Goal: Task Accomplishment & Management: Use online tool/utility

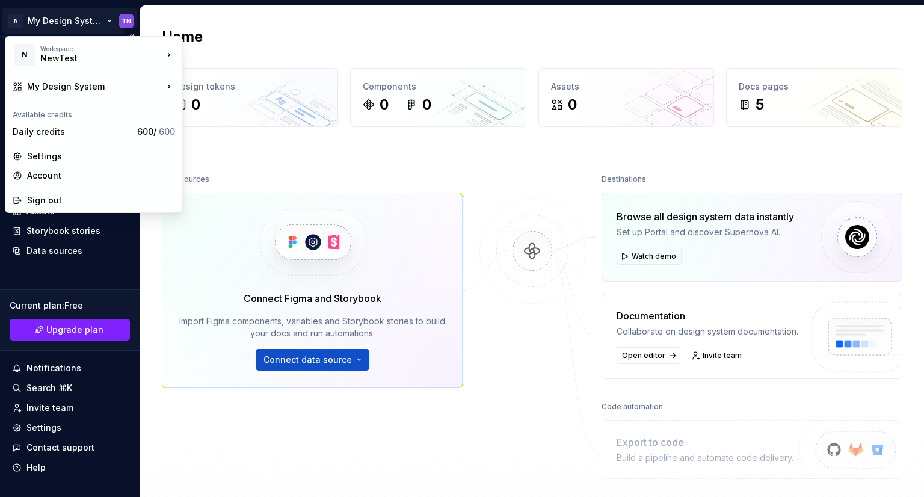
click at [106, 19] on html "N My Design System TN Home Documentation Analytics Code automation Design syste…" at bounding box center [462, 248] width 924 height 497
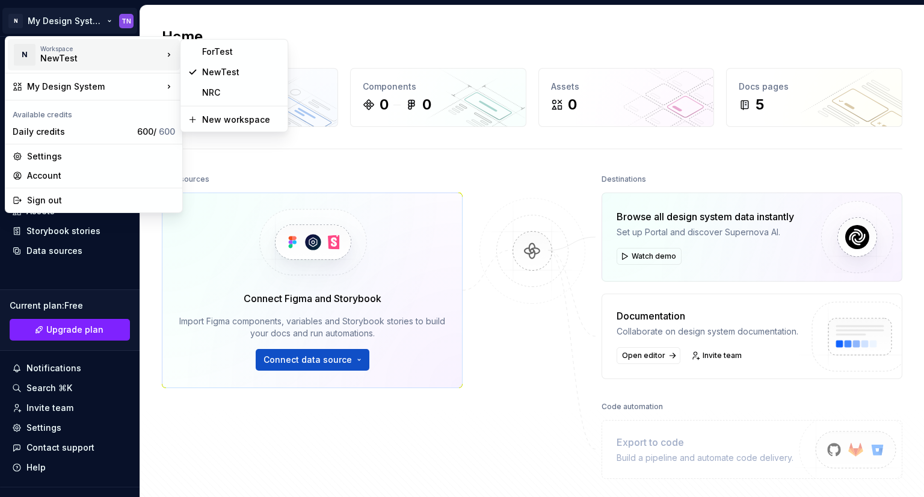
click at [886, 49] on html "N My Design System TN Home Documentation Analytics Code automation Design syste…" at bounding box center [462, 248] width 924 height 497
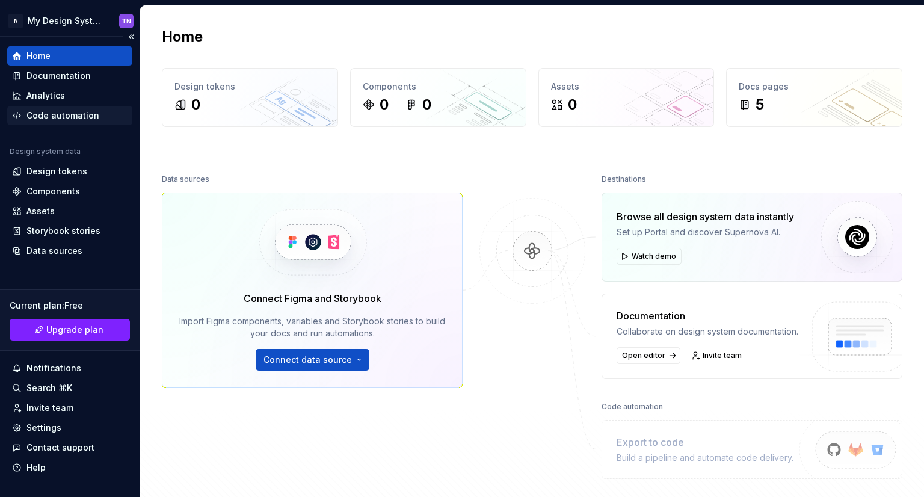
click at [72, 111] on div "Code automation" at bounding box center [62, 115] width 73 height 12
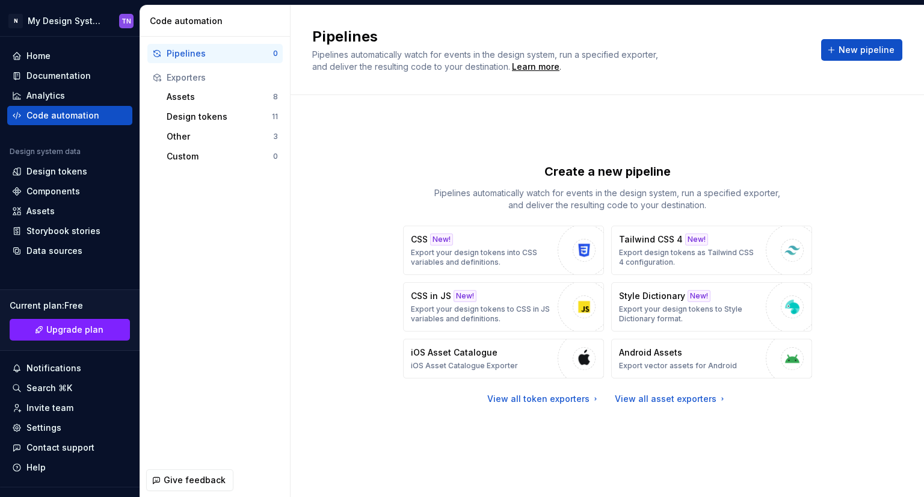
click at [833, 88] on div "Pipelines Pipelines automatically watch for events in the design system, run a …" at bounding box center [606, 50] width 633 height 90
click at [855, 44] on span "New pipeline" at bounding box center [866, 50] width 56 height 12
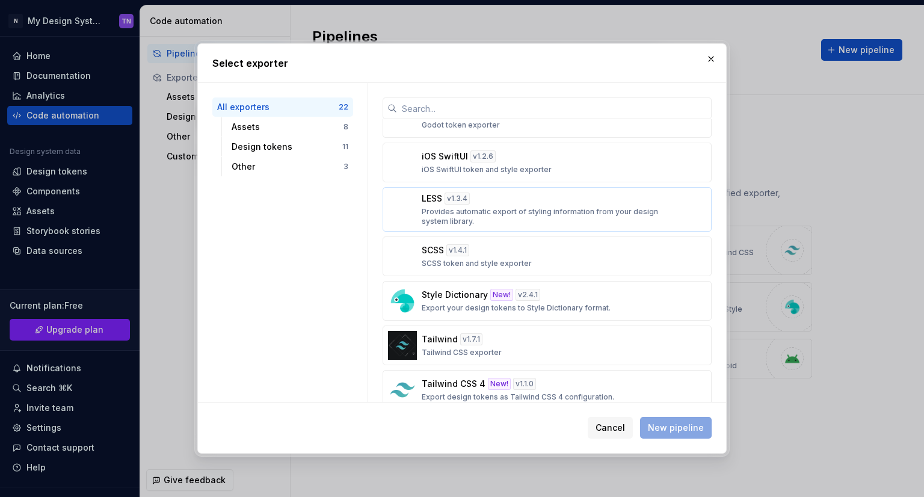
scroll to position [661, 0]
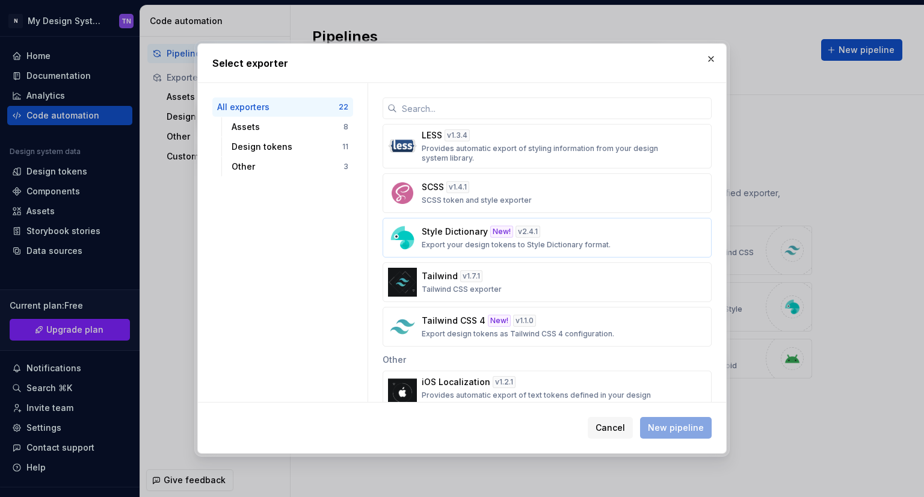
click at [596, 240] on p "Export your design tokens to Style Dictionary format." at bounding box center [515, 245] width 189 height 10
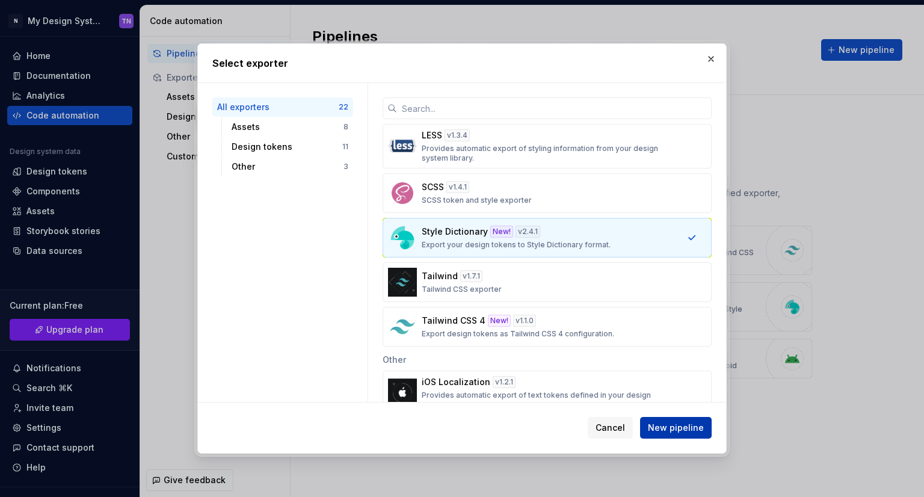
click at [675, 434] on button "New pipeline" at bounding box center [676, 428] width 72 height 22
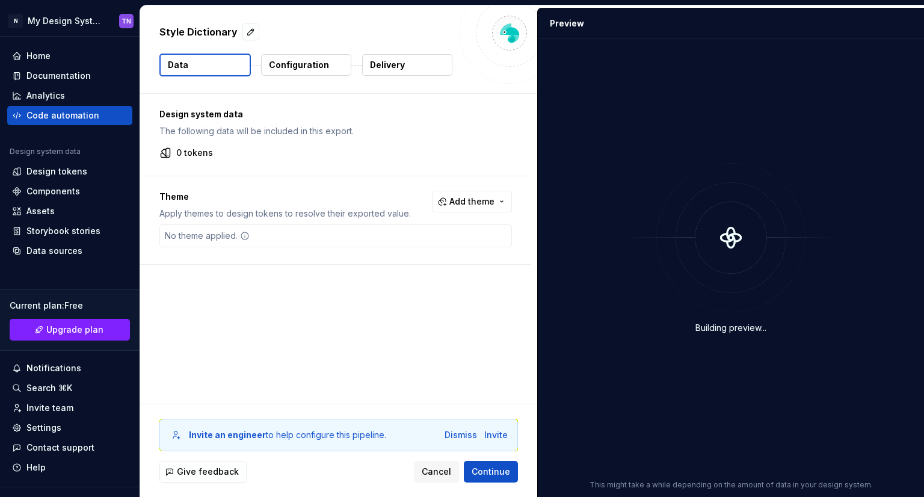
click at [307, 61] on p "Configuration" at bounding box center [299, 65] width 60 height 12
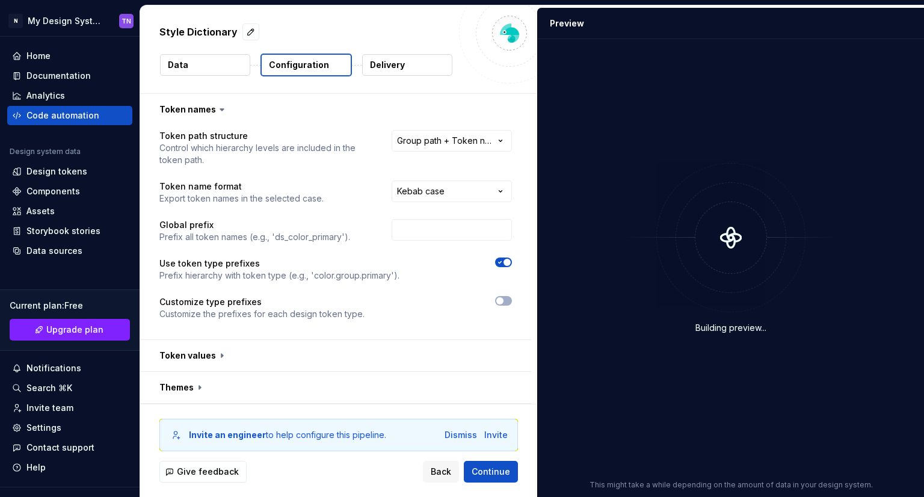
click at [305, 69] on p "Configuration" at bounding box center [299, 65] width 60 height 12
click at [489, 139] on html "**********" at bounding box center [462, 248] width 924 height 497
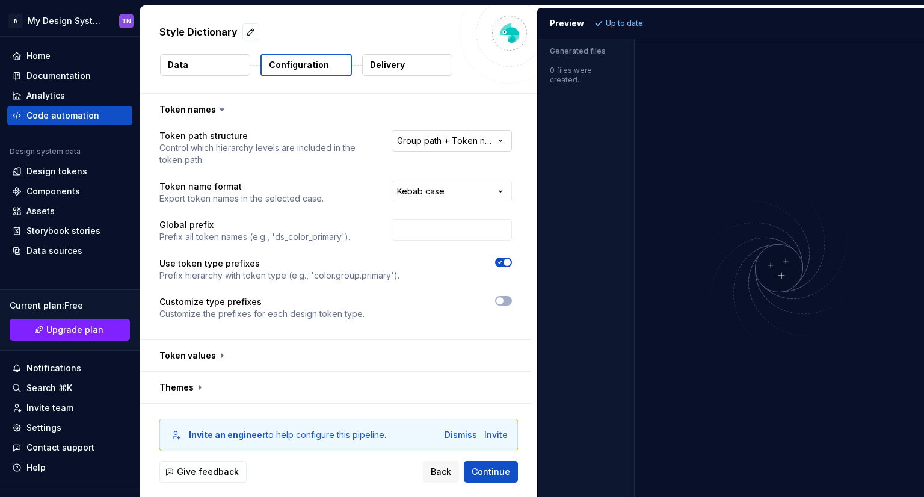
click at [489, 139] on html "**********" at bounding box center [462, 248] width 924 height 497
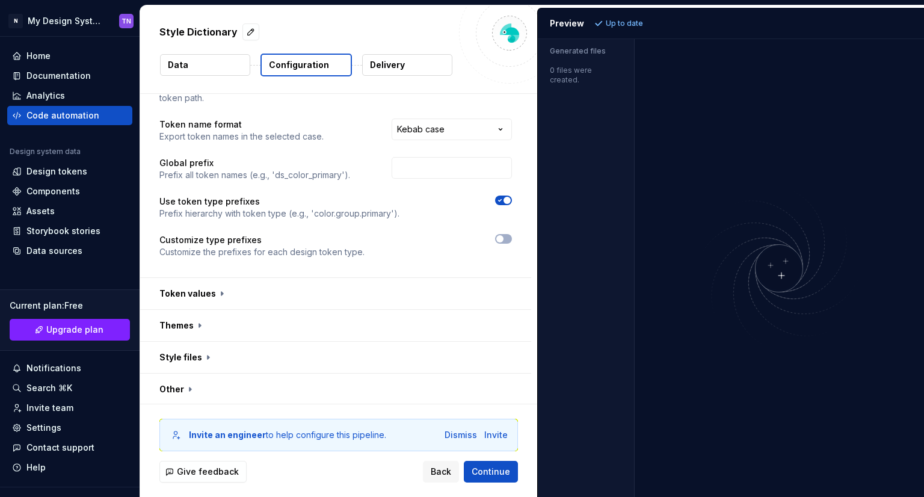
scroll to position [63, 0]
click at [186, 328] on button "button" at bounding box center [335, 324] width 391 height 31
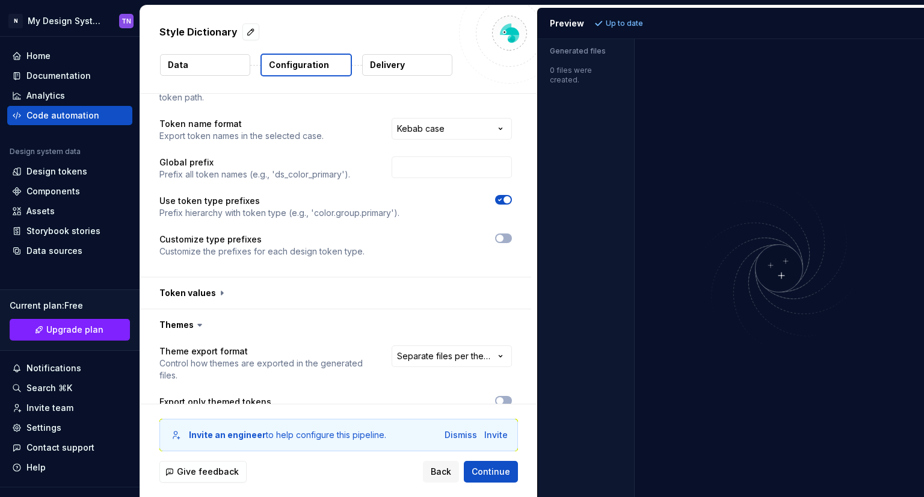
scroll to position [183, 0]
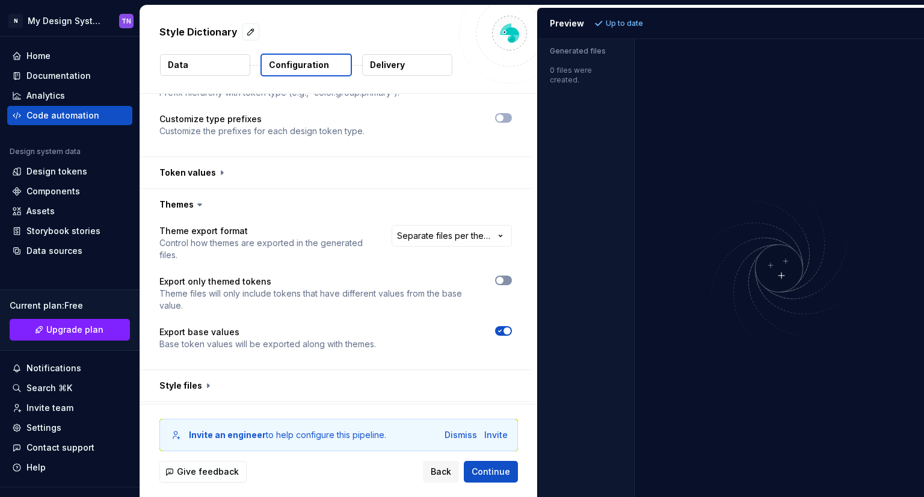
click at [503, 277] on icon "button" at bounding box center [500, 280] width 10 height 7
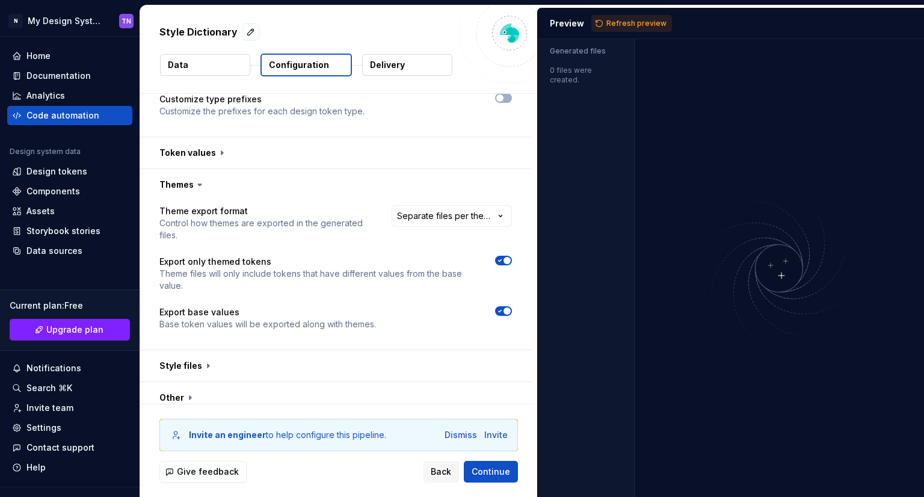
scroll to position [212, 0]
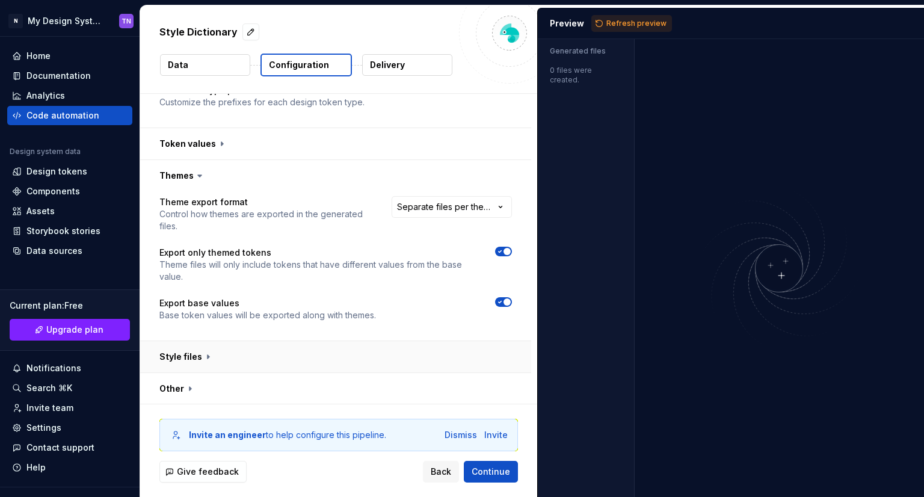
click at [277, 347] on button "button" at bounding box center [335, 356] width 391 height 31
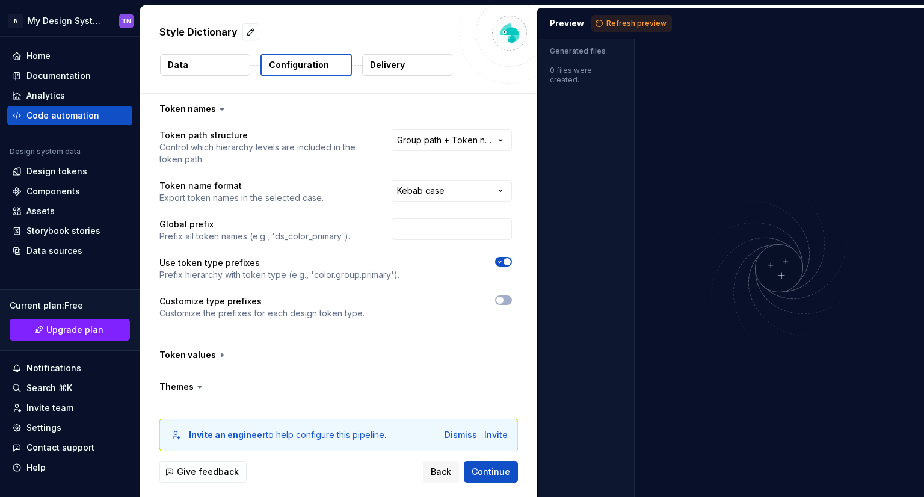
scroll to position [0, 0]
click at [221, 60] on button "Data" at bounding box center [205, 65] width 90 height 22
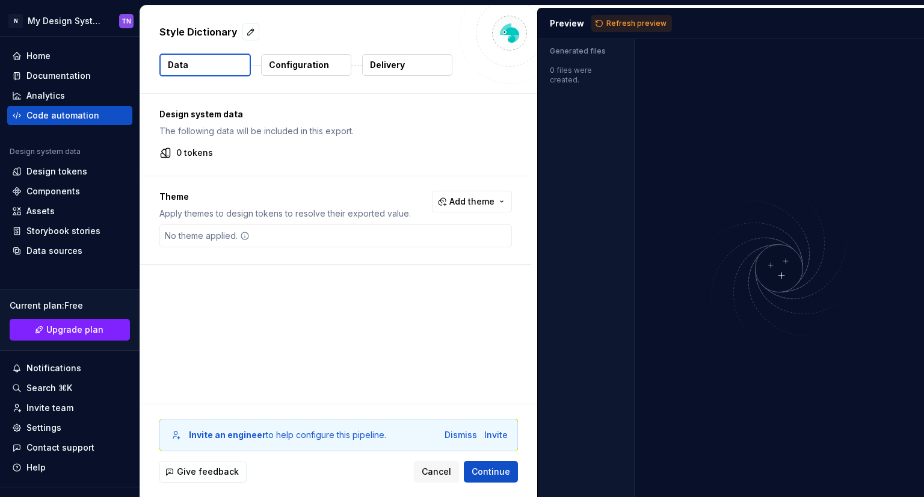
click at [341, 76] on div "Style Dictionary Data Configuration Delivery" at bounding box center [338, 49] width 397 height 88
click at [336, 67] on button "Configuration" at bounding box center [306, 65] width 90 height 22
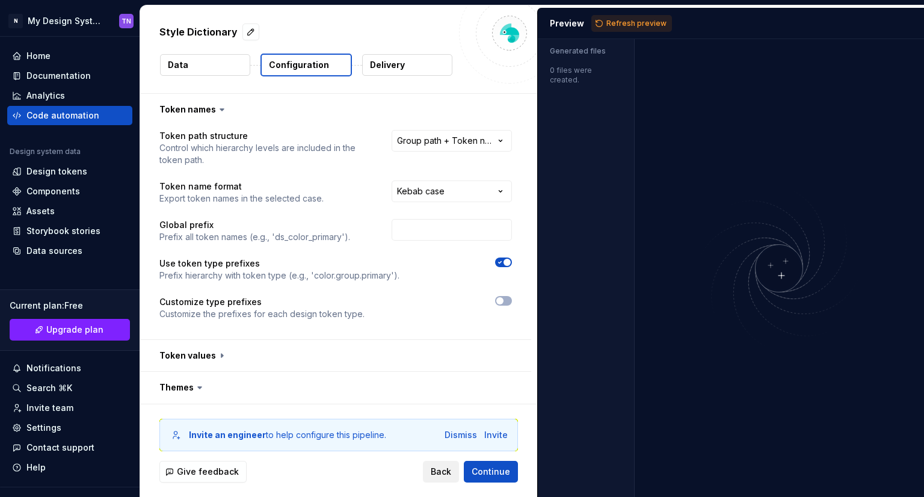
click at [445, 470] on span "Back" at bounding box center [440, 471] width 20 height 12
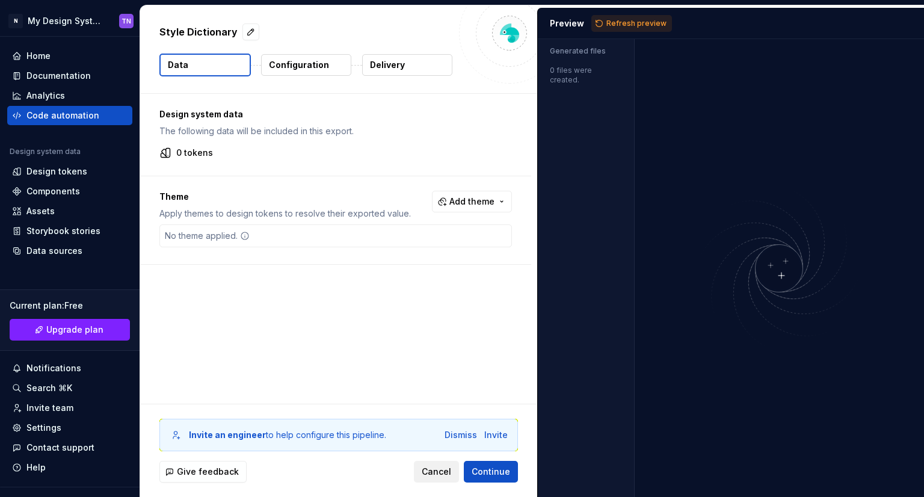
click at [435, 470] on span "Cancel" at bounding box center [435, 471] width 29 height 12
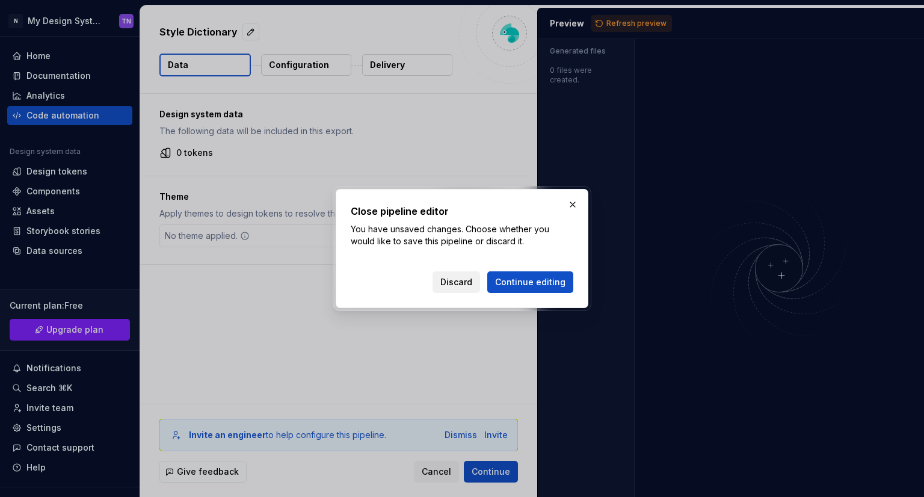
click at [467, 282] on span "Discard" at bounding box center [456, 282] width 32 height 12
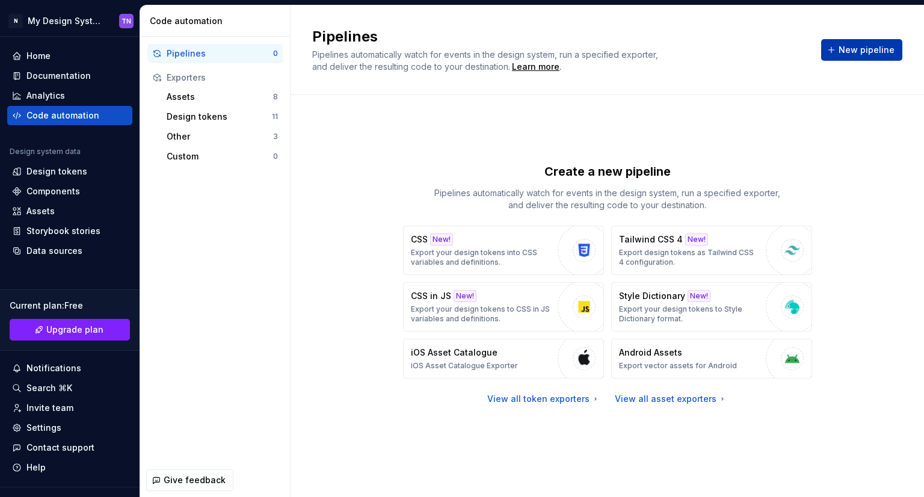
click at [864, 60] on button "New pipeline" at bounding box center [861, 50] width 81 height 22
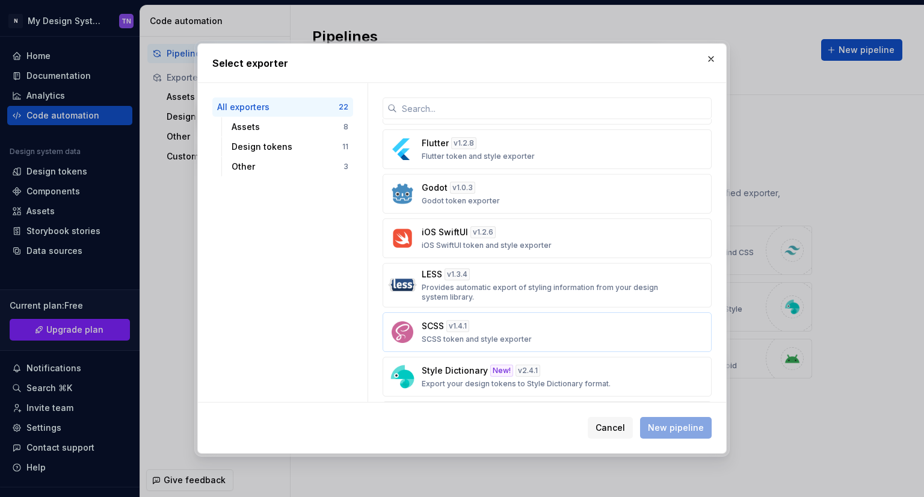
scroll to position [541, 0]
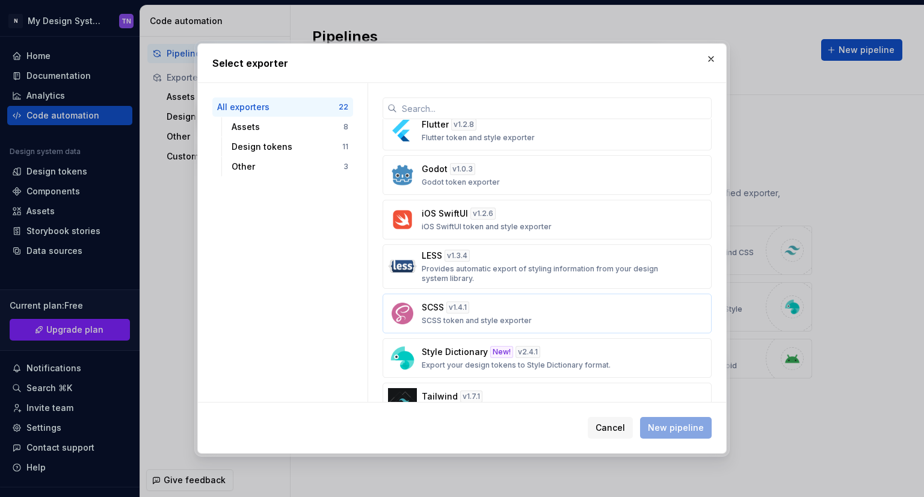
click at [484, 307] on div "SCSS v 1.4.1 SCSS token and style exporter" at bounding box center [543, 313] width 244 height 24
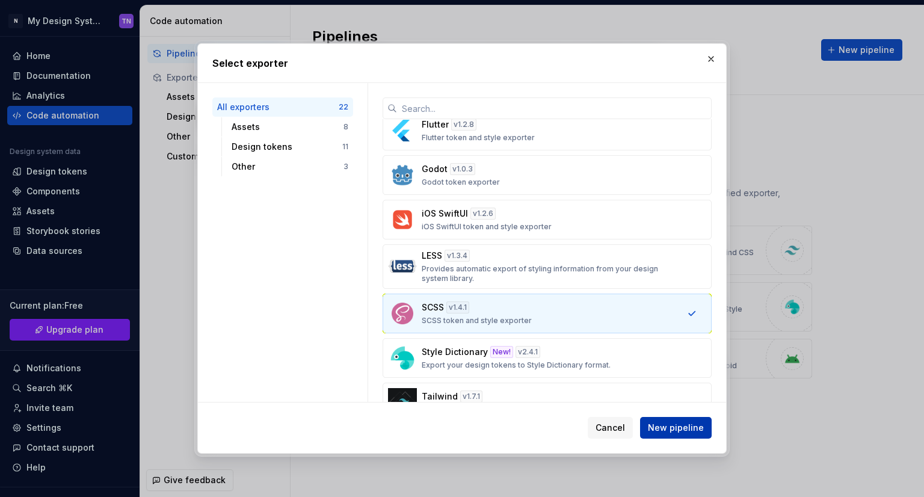
click at [666, 423] on span "New pipeline" at bounding box center [676, 427] width 56 height 12
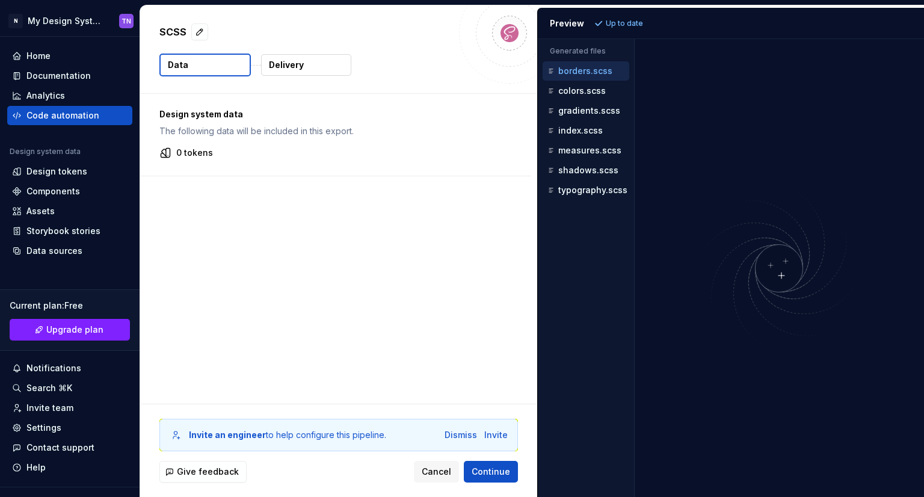
click at [301, 64] on button "Delivery" at bounding box center [306, 65] width 90 height 22
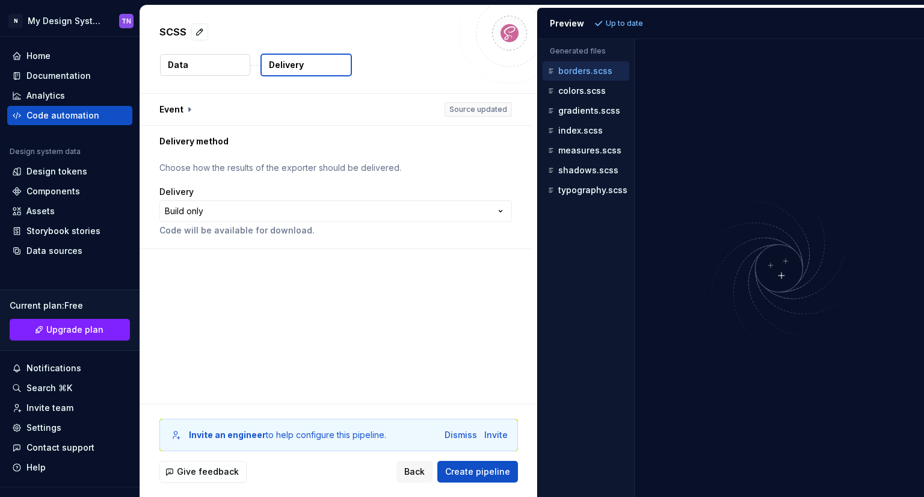
click at [314, 70] on button "Delivery" at bounding box center [305, 65] width 91 height 23
click at [429, 205] on html "**********" at bounding box center [462, 248] width 924 height 497
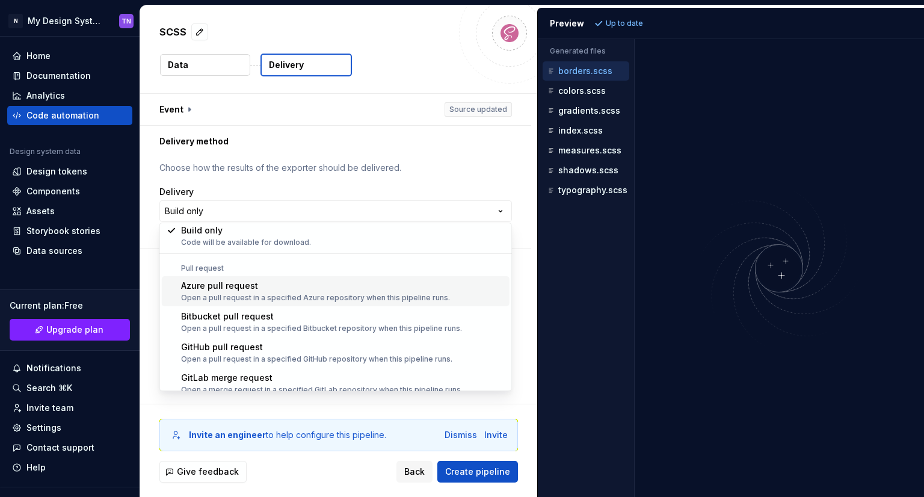
scroll to position [34, 0]
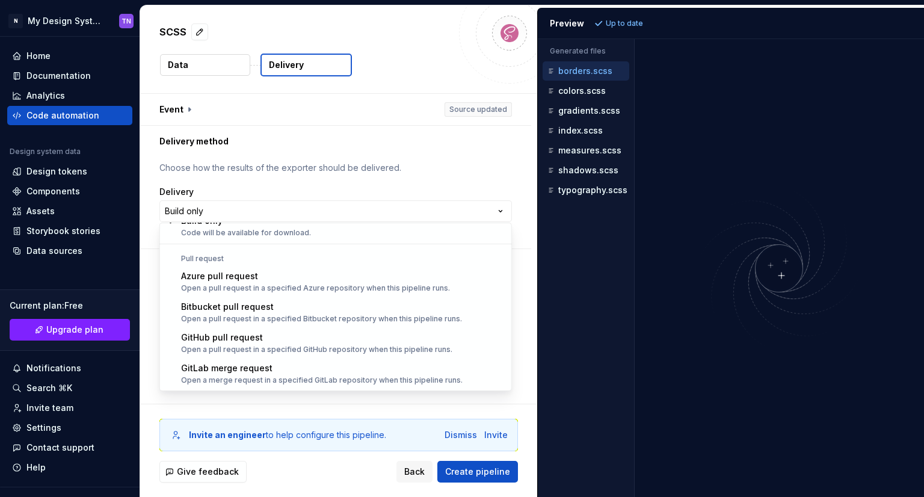
click at [427, 148] on html "**********" at bounding box center [462, 248] width 924 height 497
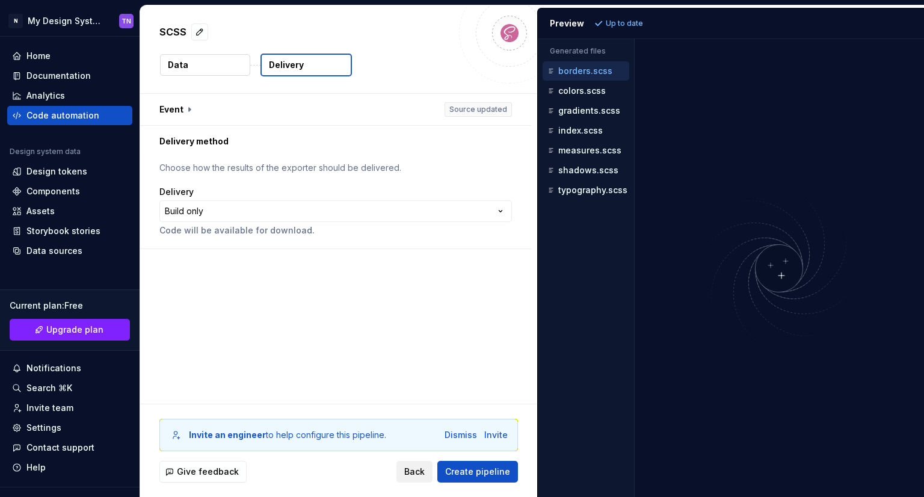
click at [405, 466] on button "Back" at bounding box center [414, 472] width 36 height 22
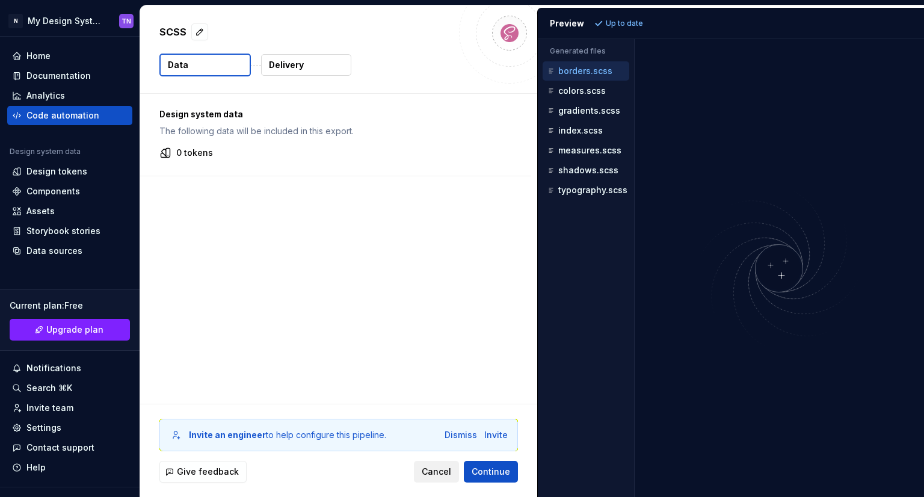
click at [427, 469] on span "Cancel" at bounding box center [435, 471] width 29 height 12
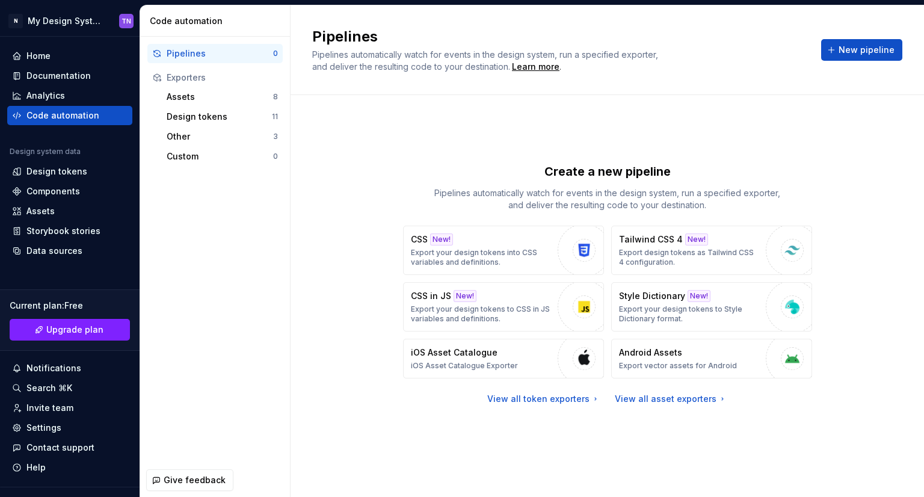
click at [905, 189] on div "Create a new pipeline Pipelines automatically watch for events in the design sy…" at bounding box center [606, 296] width 633 height 402
click at [851, 48] on span "New pipeline" at bounding box center [866, 50] width 56 height 12
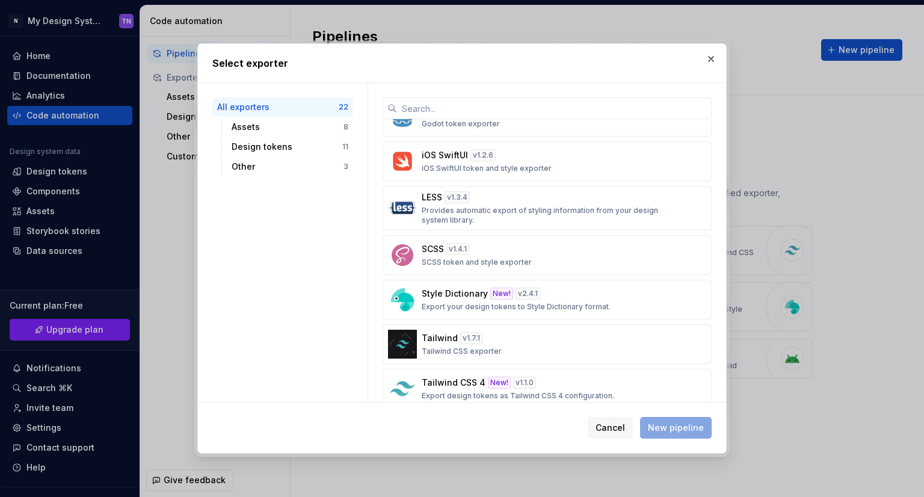
scroll to position [536, 0]
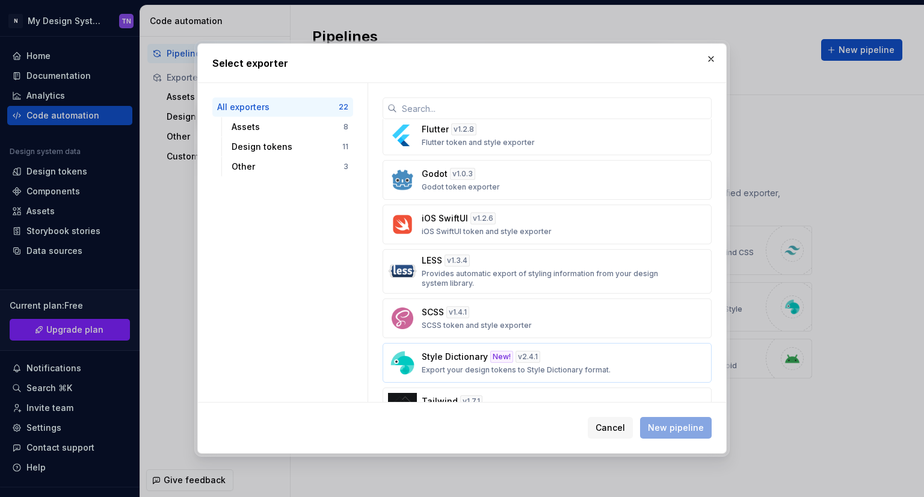
click at [578, 351] on div "Style Dictionary New! v 2.4.1 Export your design tokens to Style Dictionary for…" at bounding box center [543, 363] width 244 height 24
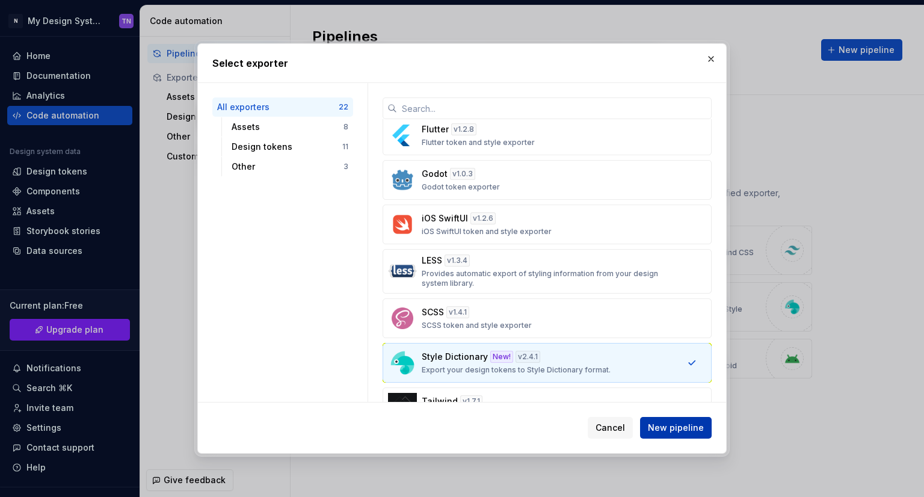
click at [658, 430] on span "New pipeline" at bounding box center [676, 427] width 56 height 12
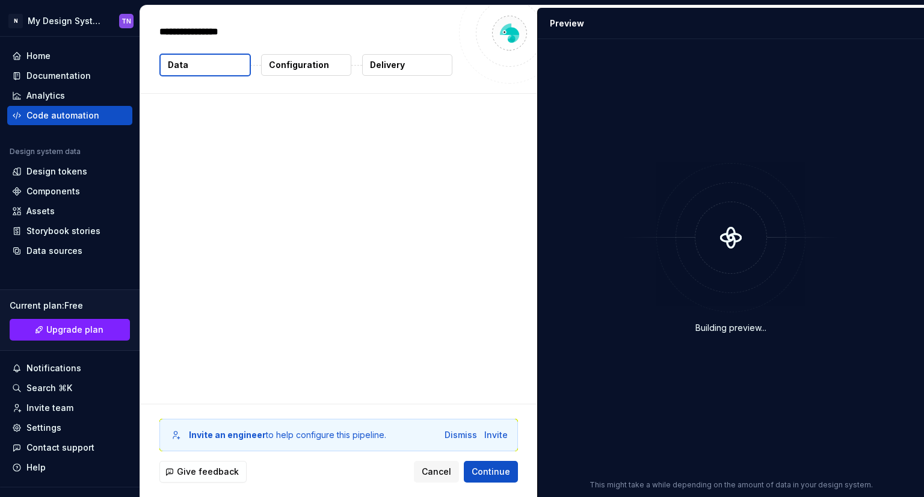
type textarea "*"
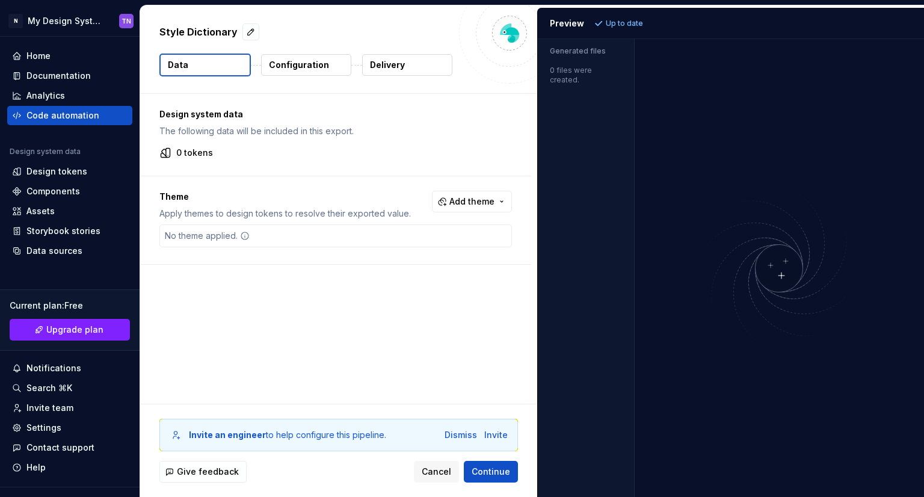
click at [270, 70] on p "Configuration" at bounding box center [299, 65] width 60 height 12
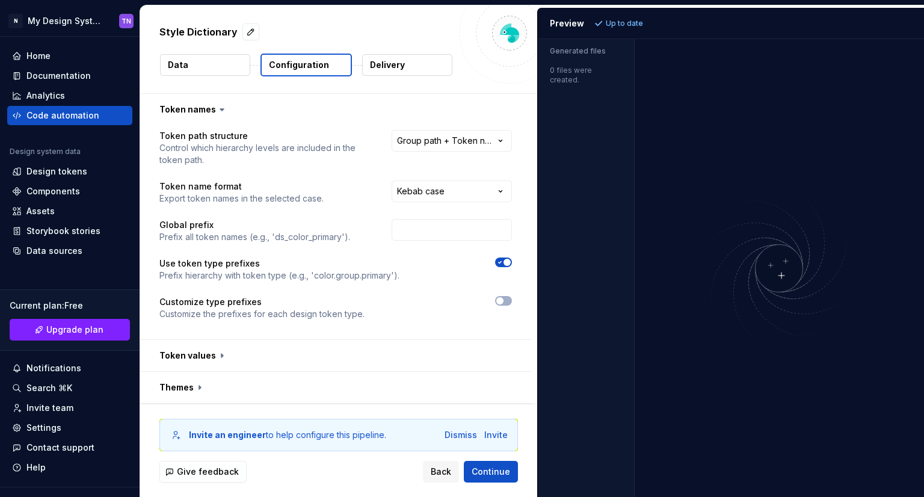
scroll to position [63, 0]
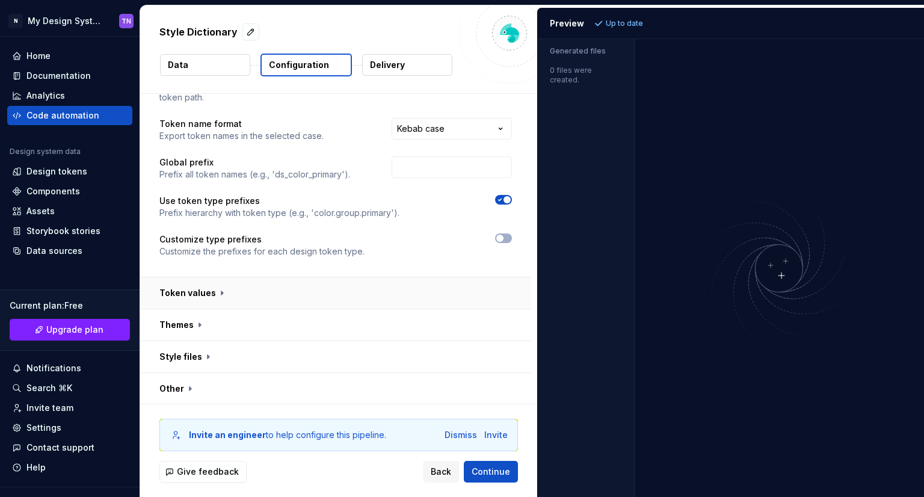
click at [272, 293] on button "button" at bounding box center [335, 292] width 391 height 31
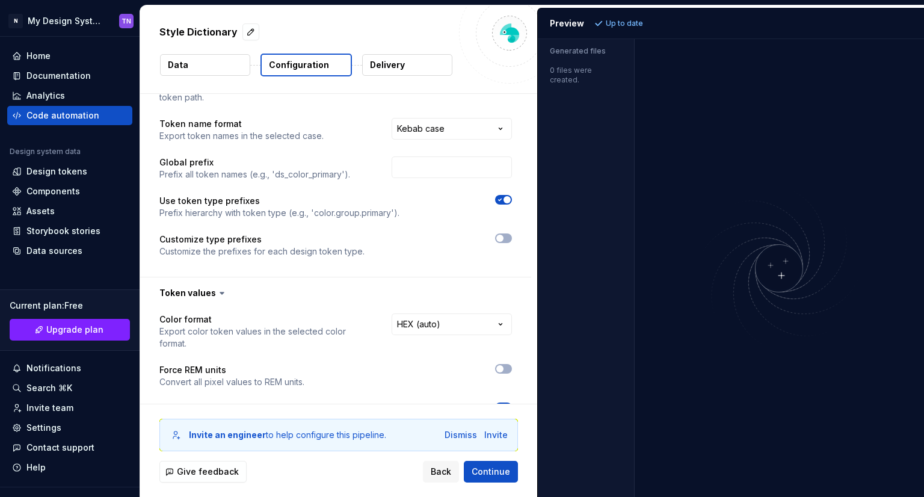
scroll to position [238, 0]
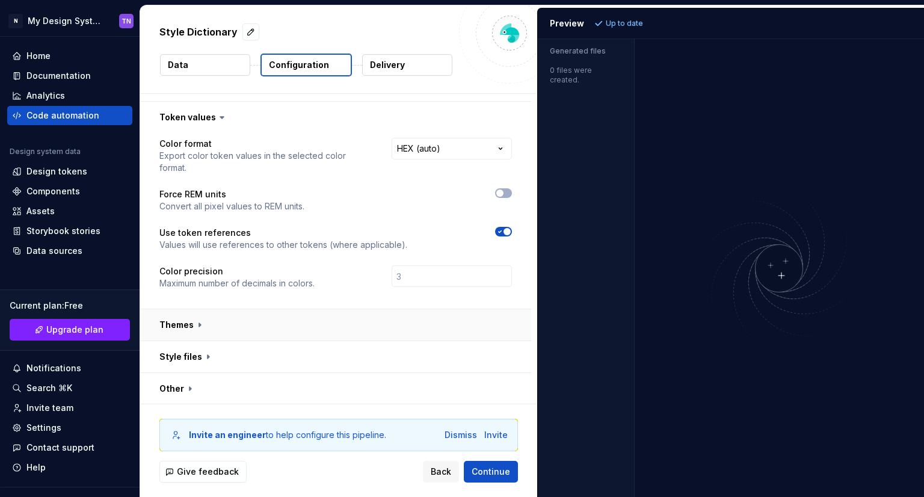
click at [267, 326] on button "button" at bounding box center [335, 324] width 391 height 31
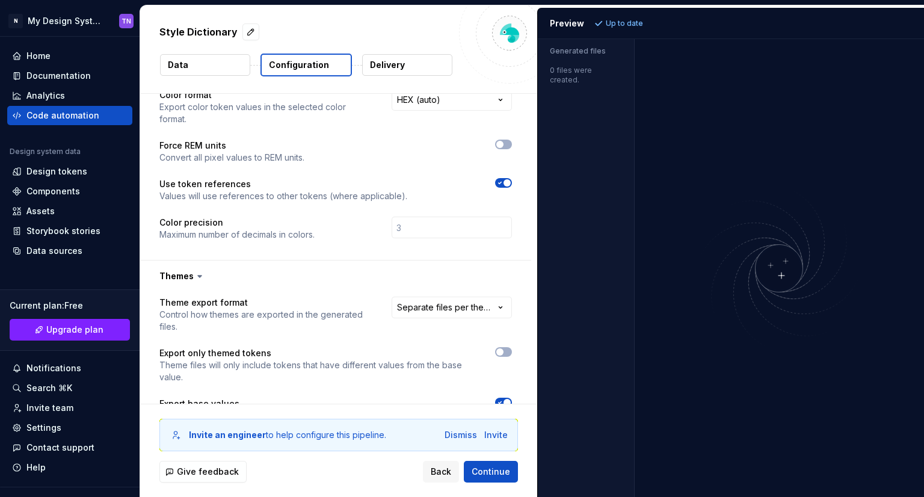
scroll to position [387, 0]
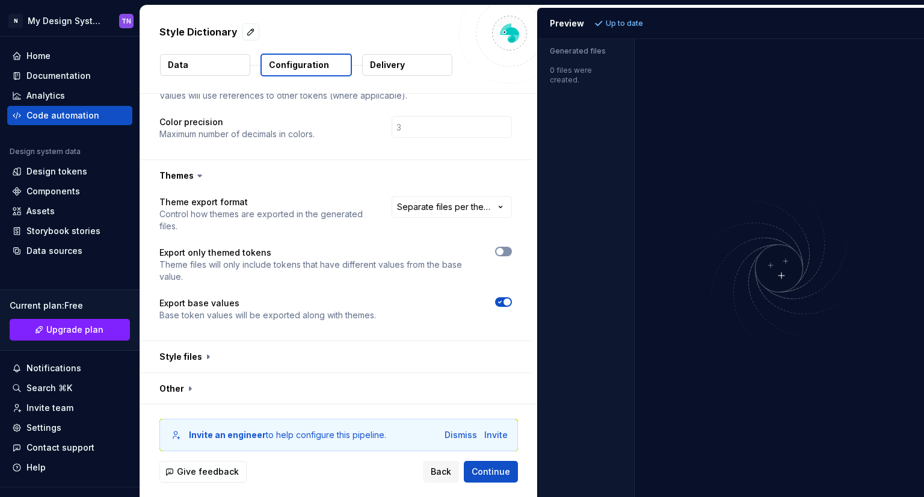
click at [495, 251] on icon "button" at bounding box center [500, 251] width 10 height 7
click at [219, 366] on button "button" at bounding box center [335, 356] width 391 height 31
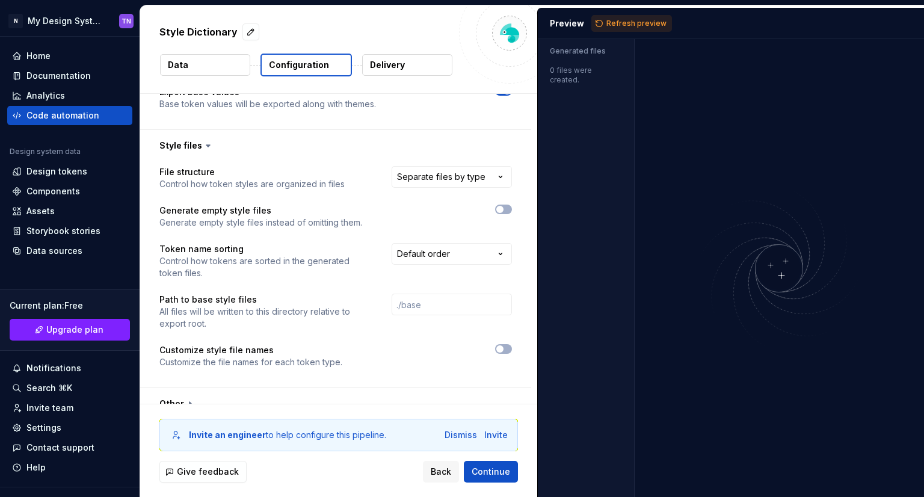
scroll to position [613, 0]
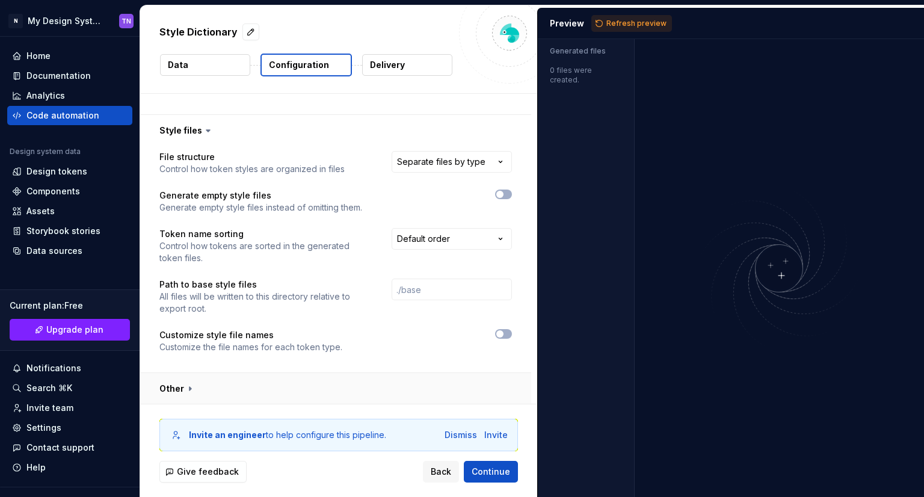
click at [245, 393] on button "button" at bounding box center [335, 388] width 391 height 31
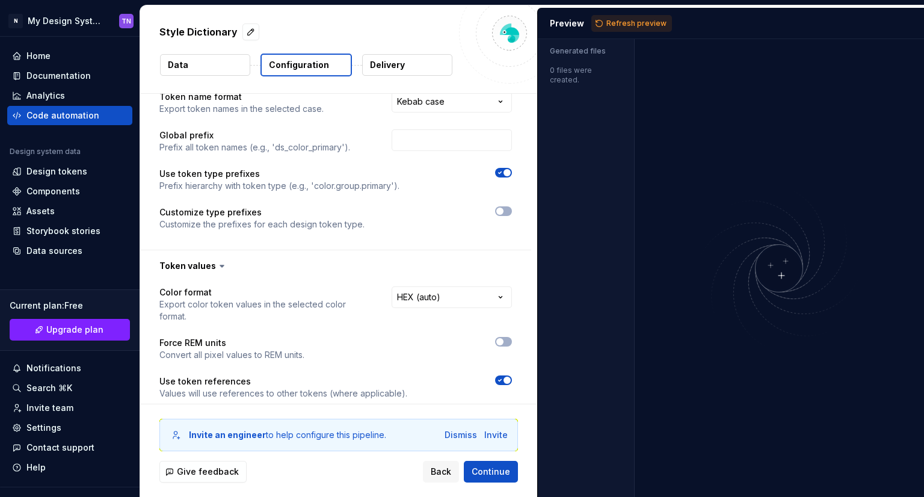
scroll to position [0, 0]
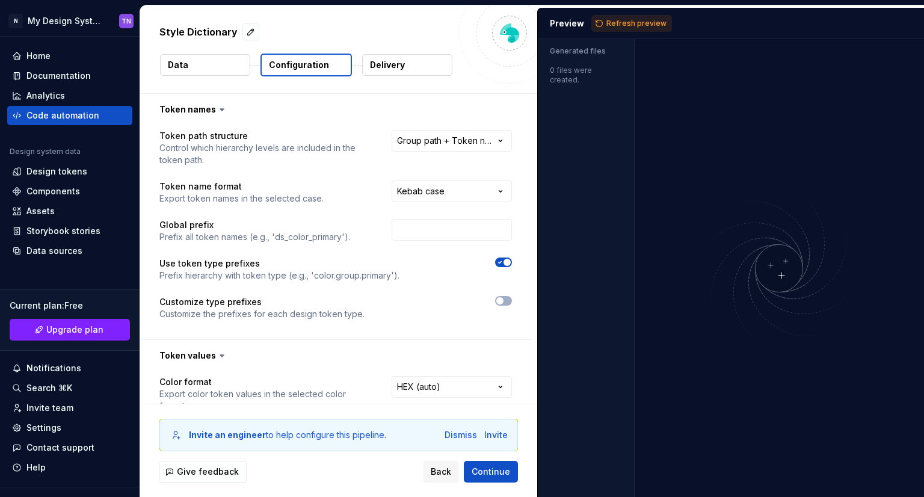
click at [854, 227] on img at bounding box center [778, 268] width 289 height 171
click at [728, 145] on div at bounding box center [779, 268] width 290 height 458
click at [744, 111] on div at bounding box center [779, 268] width 290 height 458
click at [613, 181] on div "Generated files 0 files were created." at bounding box center [586, 268] width 97 height 458
click at [711, 129] on div at bounding box center [779, 268] width 290 height 458
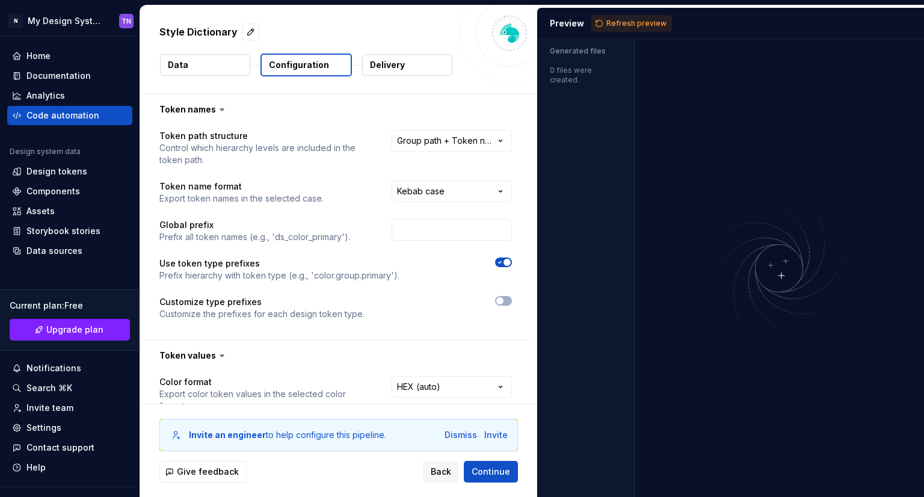
click at [370, 77] on div "Style Dictionary Data Configuration Delivery" at bounding box center [338, 49] width 397 height 88
click at [378, 65] on p "Delivery" at bounding box center [387, 65] width 35 height 12
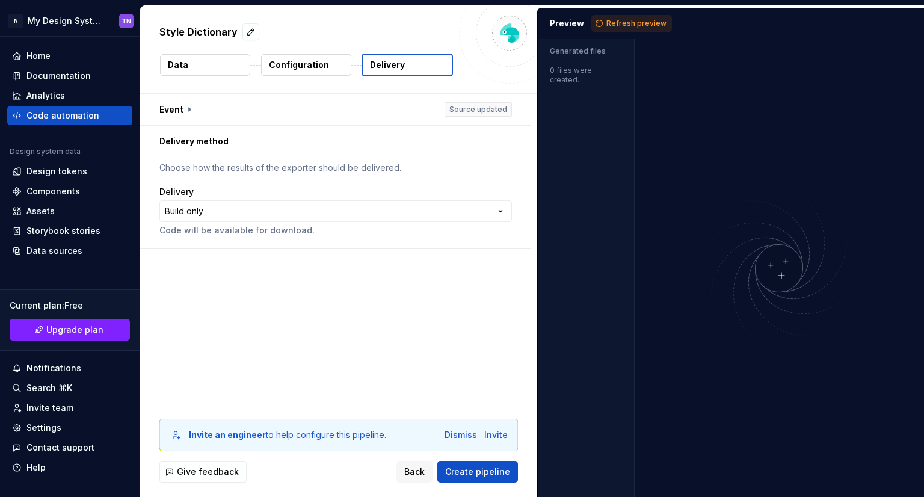
click at [211, 67] on button "Data" at bounding box center [205, 65] width 90 height 22
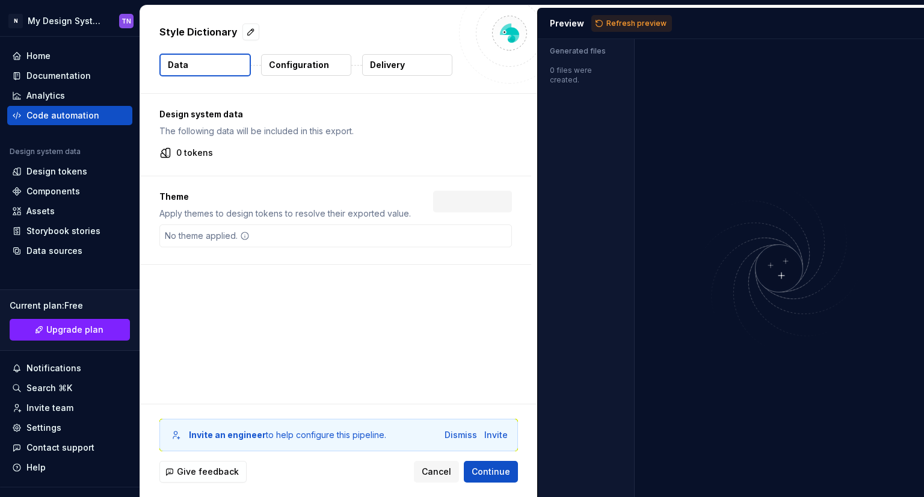
click at [298, 67] on p "Configuration" at bounding box center [299, 65] width 60 height 12
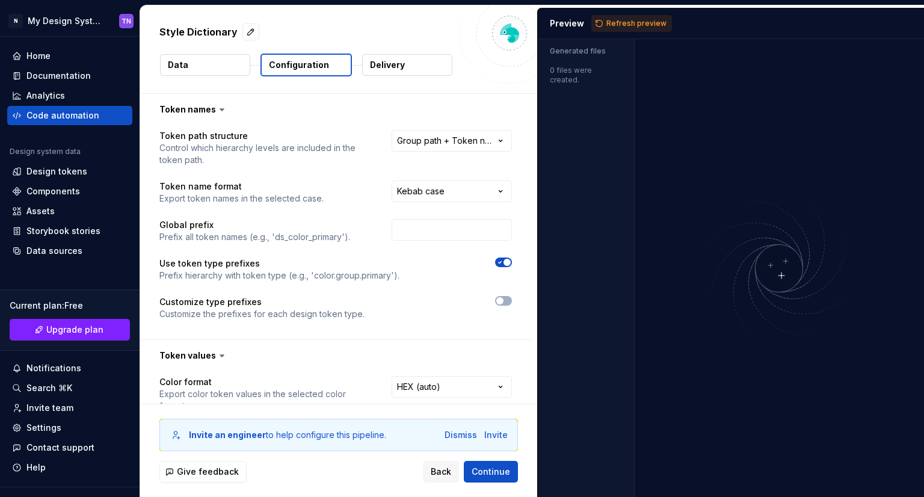
click at [423, 67] on button "Delivery" at bounding box center [407, 65] width 90 height 22
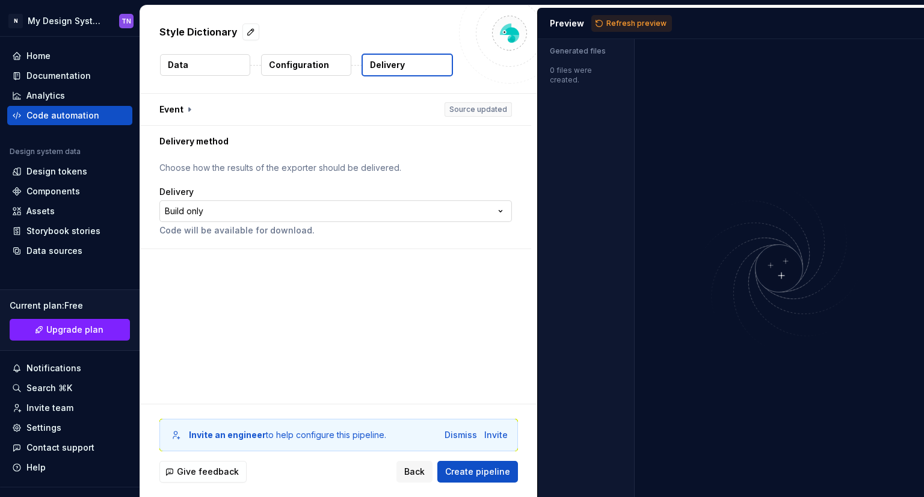
click at [500, 207] on html "**********" at bounding box center [462, 248] width 924 height 497
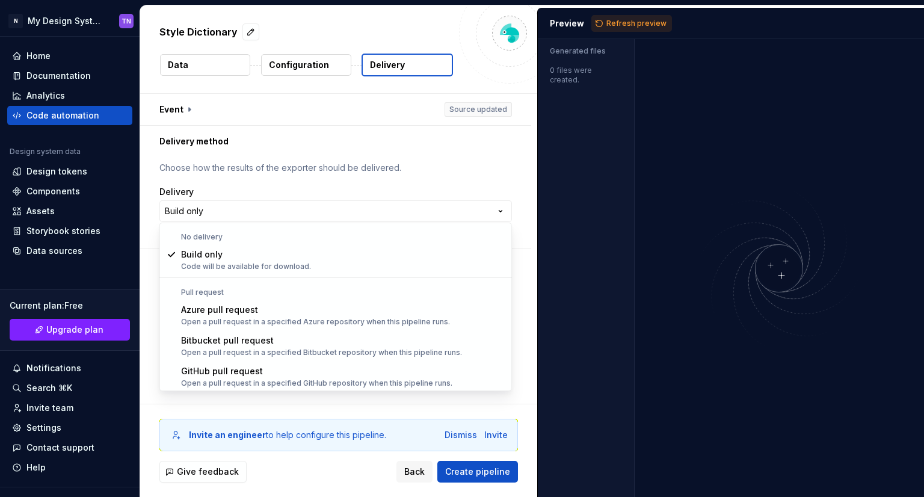
click at [380, 191] on html "**********" at bounding box center [462, 248] width 924 height 497
